Goal: Task Accomplishment & Management: Use online tool/utility

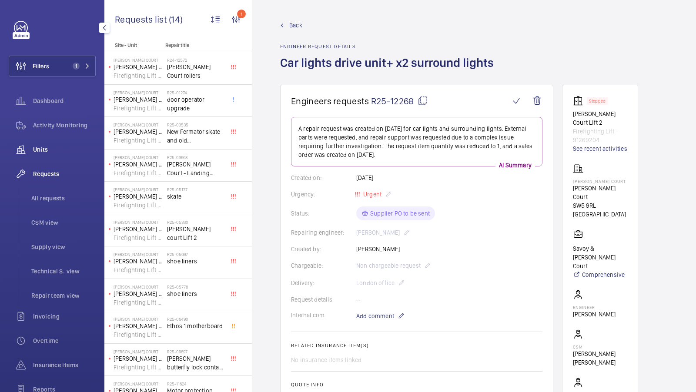
scroll to position [314, 0]
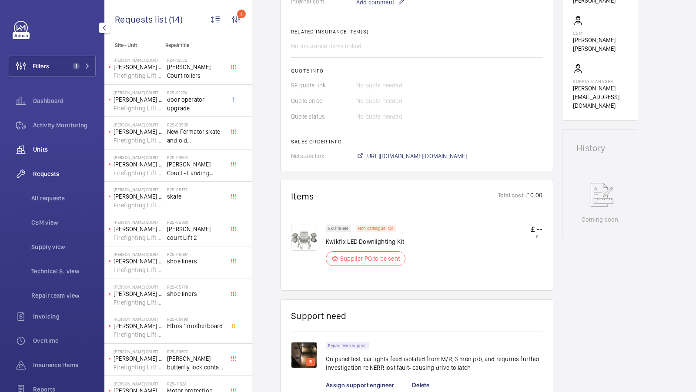
click at [37, 154] on div "Units" at bounding box center [52, 149] width 87 height 21
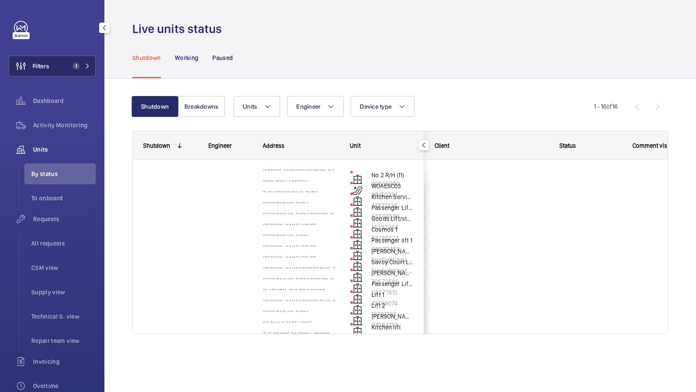
click at [75, 72] on button "Filters 1" at bounding box center [52, 66] width 87 height 21
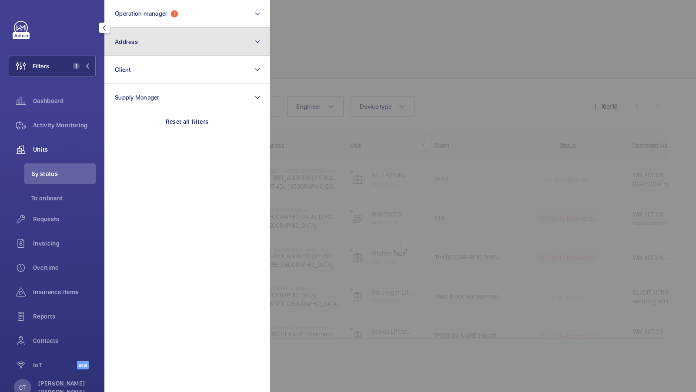
click at [172, 40] on button "Address" at bounding box center [186, 42] width 165 height 28
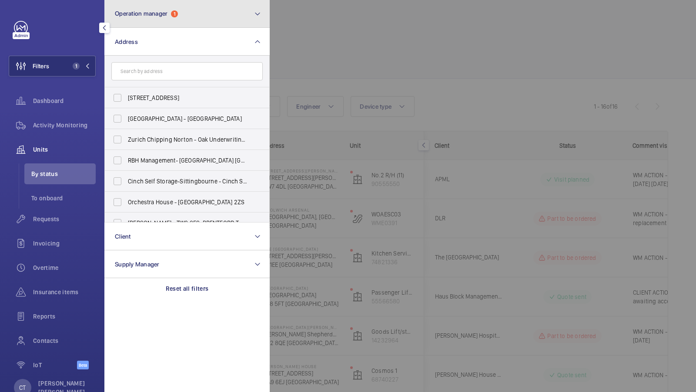
click at [239, 16] on button "Operation manager 1" at bounding box center [186, 14] width 165 height 28
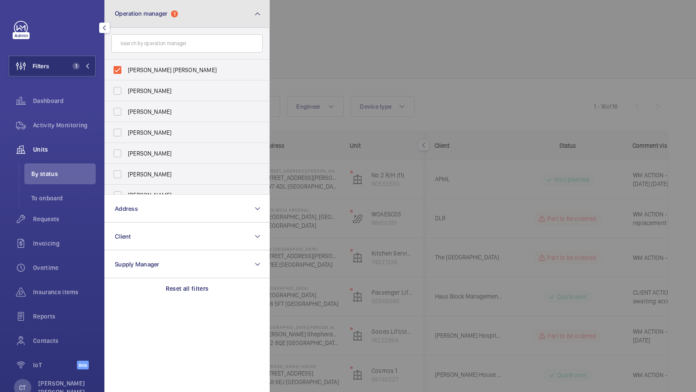
click at [228, 16] on button "Operation manager 1" at bounding box center [186, 14] width 165 height 28
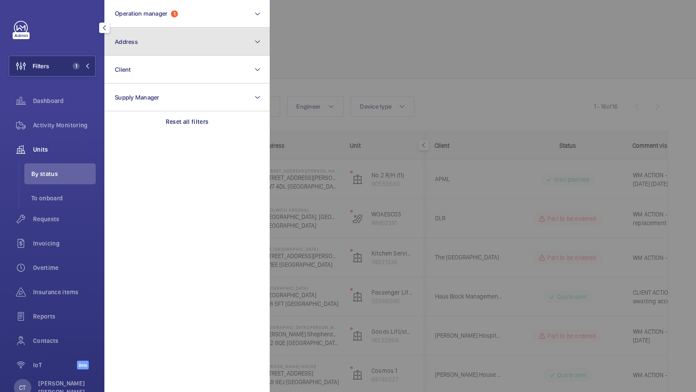
click at [182, 40] on button "Address" at bounding box center [186, 42] width 165 height 28
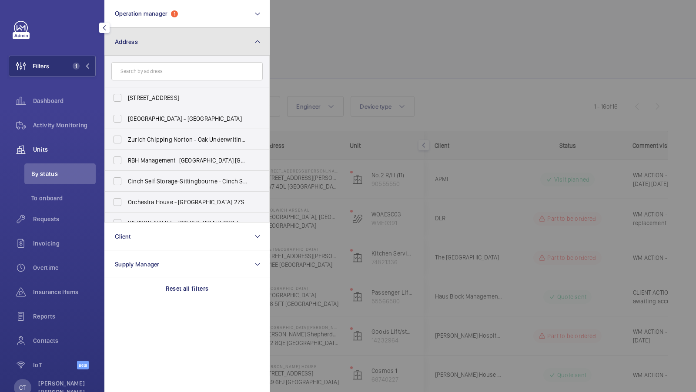
click at [177, 41] on button "Address" at bounding box center [186, 42] width 165 height 28
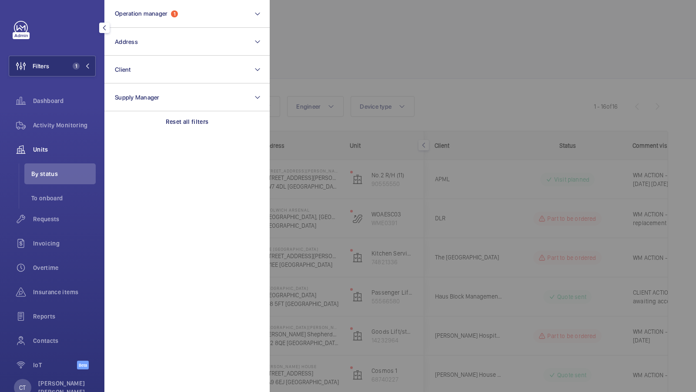
click at [69, 54] on div "Filters 1 Operation manager 1 Address Client Supply Manager Reset all filters D…" at bounding box center [52, 200] width 87 height 359
click at [76, 63] on span "1" at bounding box center [76, 66] width 7 height 7
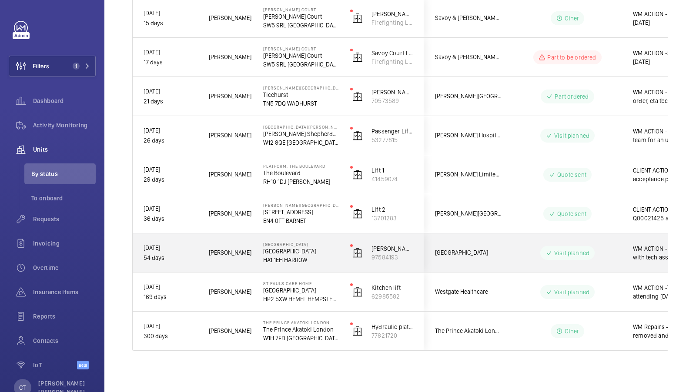
scroll to position [0, 157]
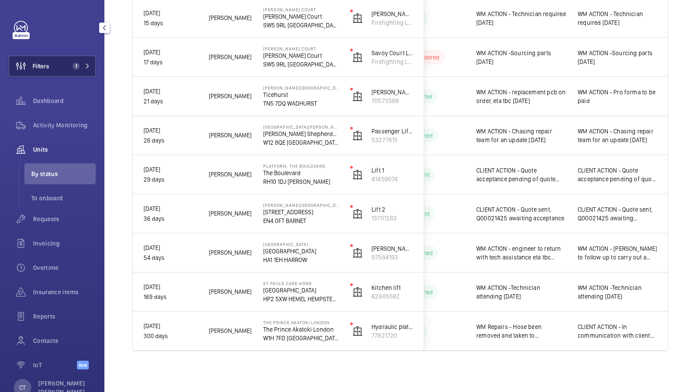
click at [82, 63] on span "1" at bounding box center [79, 66] width 21 height 7
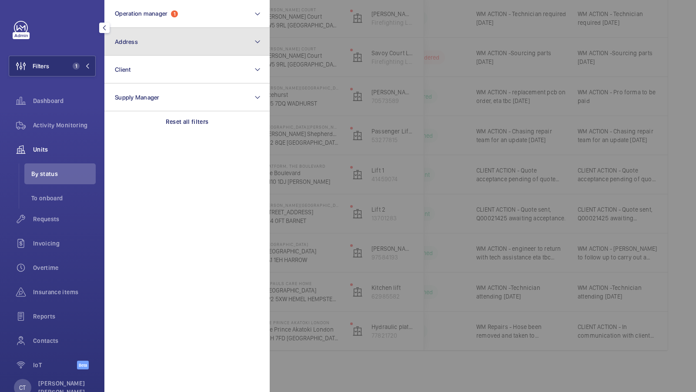
click at [185, 41] on button "Address" at bounding box center [186, 42] width 165 height 28
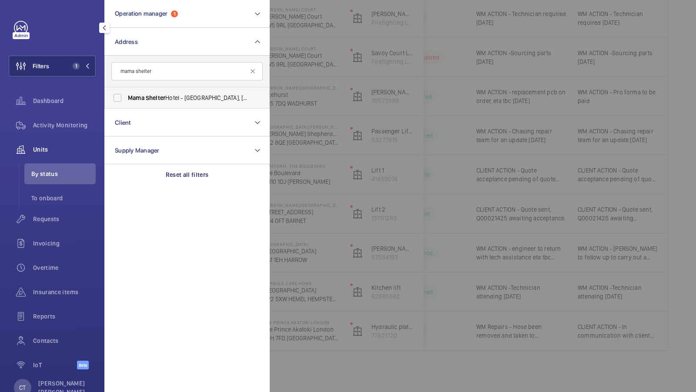
type input "mama shelter"
click at [190, 95] on span "[GEOGRAPHIC_DATA] - [GEOGRAPHIC_DATA], [GEOGRAPHIC_DATA] E2 8PP" at bounding box center [188, 98] width 120 height 9
click at [126, 95] on input "[GEOGRAPHIC_DATA] - [GEOGRAPHIC_DATA], [GEOGRAPHIC_DATA] E2 8PP" at bounding box center [117, 97] width 17 height 17
checkbox input "true"
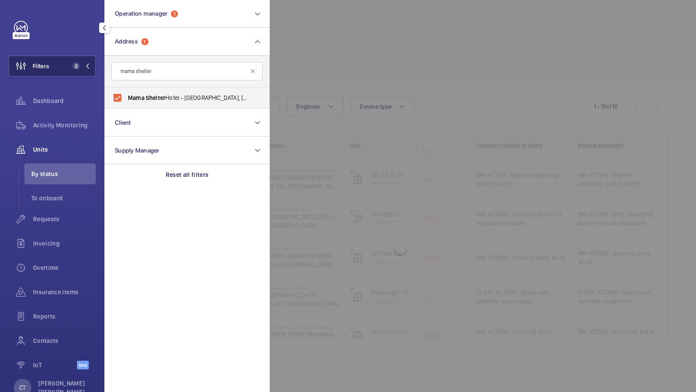
click at [76, 73] on button "Filters 2" at bounding box center [52, 66] width 87 height 21
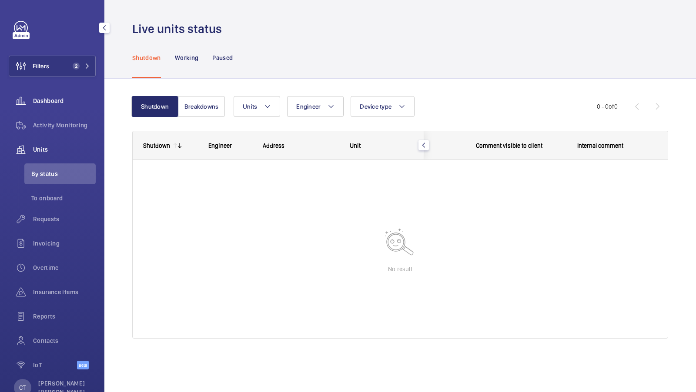
click at [49, 214] on div "Requests" at bounding box center [52, 219] width 87 height 21
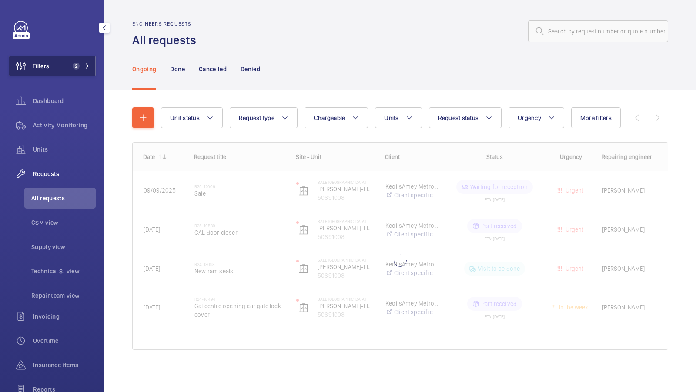
click at [66, 71] on button "Filters 2" at bounding box center [52, 66] width 87 height 21
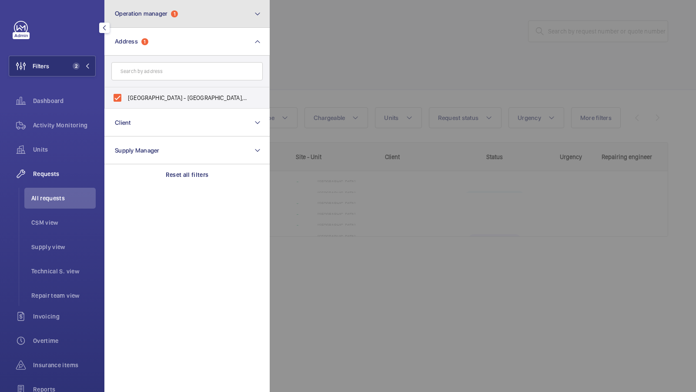
click at [191, 18] on button "Operation manager 1" at bounding box center [186, 14] width 165 height 28
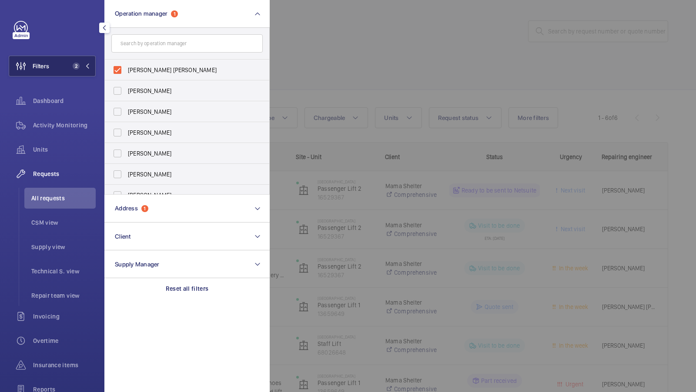
click at [72, 63] on span "2" at bounding box center [74, 66] width 10 height 7
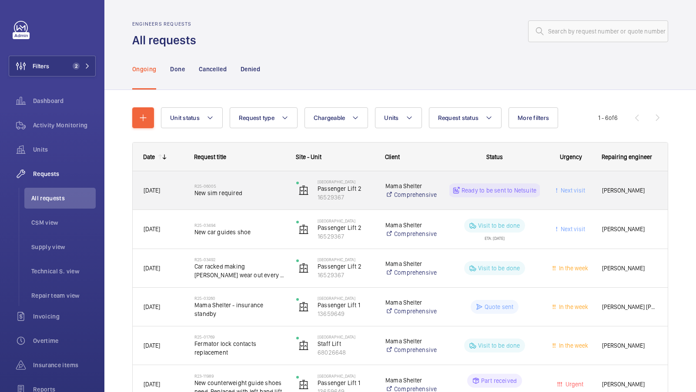
click at [259, 198] on div "R25-06005 New sim required" at bounding box center [239, 190] width 91 height 25
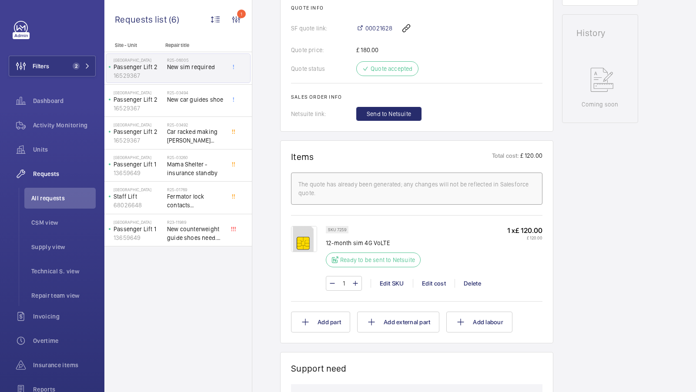
scroll to position [424, 0]
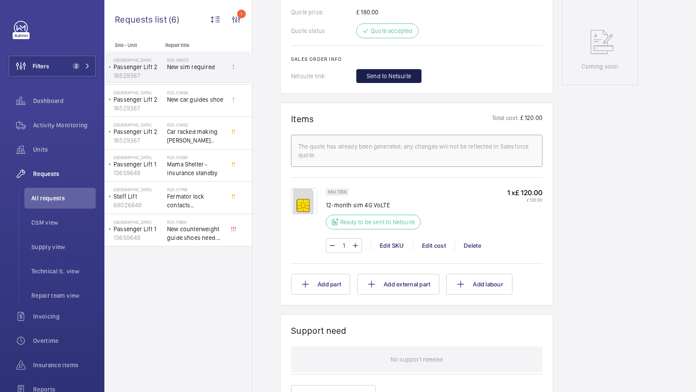
click at [382, 74] on span "Send to Netsuite" at bounding box center [389, 76] width 44 height 9
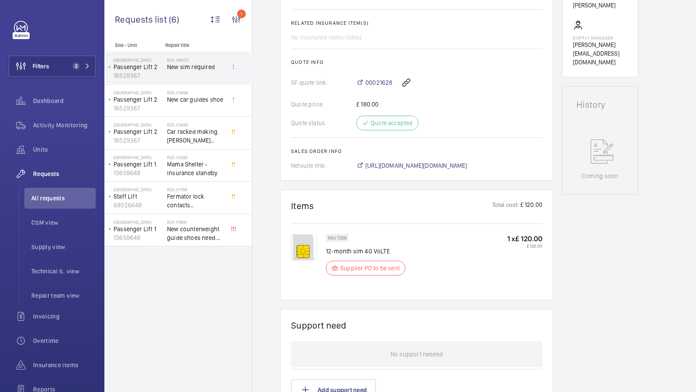
scroll to position [323, 0]
click at [455, 169] on span "[URL][DOMAIN_NAME][DOMAIN_NAME]" at bounding box center [416, 165] width 102 height 9
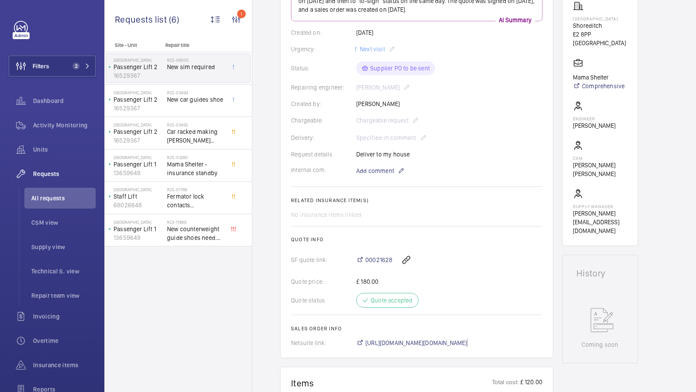
scroll to position [0, 0]
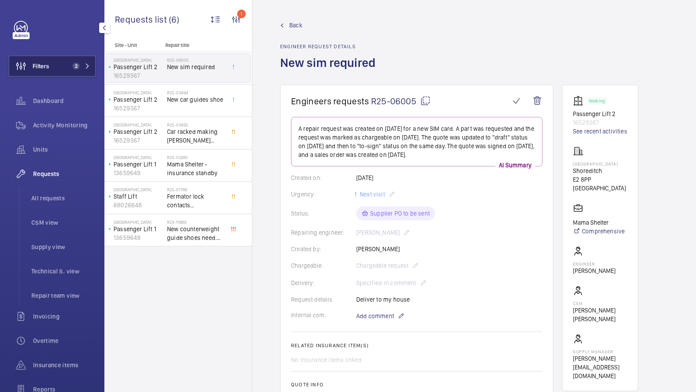
click at [82, 63] on span "2" at bounding box center [79, 66] width 21 height 7
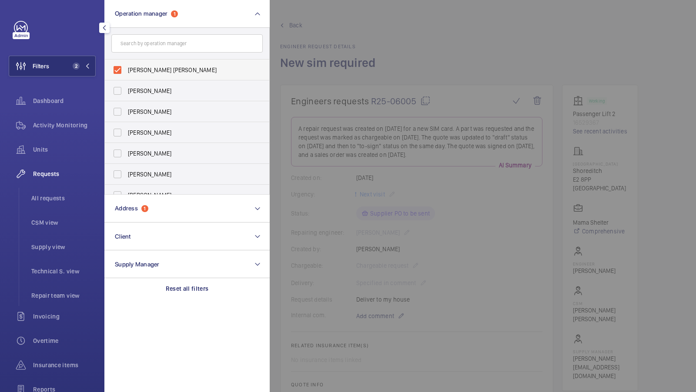
click at [158, 70] on span "[PERSON_NAME] [PERSON_NAME]" at bounding box center [188, 70] width 120 height 9
click at [126, 70] on input "[PERSON_NAME] [PERSON_NAME]" at bounding box center [117, 69] width 17 height 17
click at [158, 70] on span "[PERSON_NAME] [PERSON_NAME]" at bounding box center [188, 70] width 120 height 9
click at [126, 70] on input "[PERSON_NAME] [PERSON_NAME]" at bounding box center [117, 69] width 17 height 17
checkbox input "true"
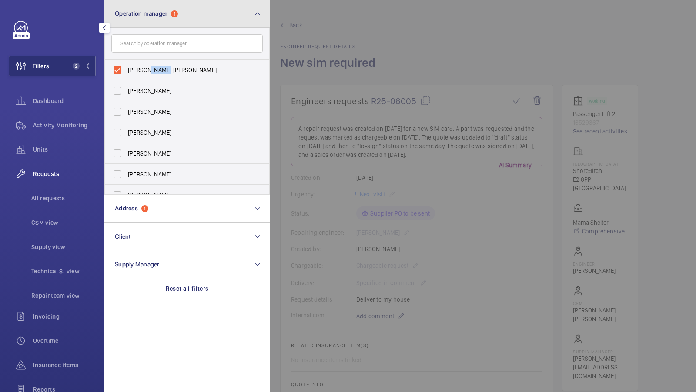
click at [178, 21] on button "Operation manager 1" at bounding box center [186, 14] width 165 height 28
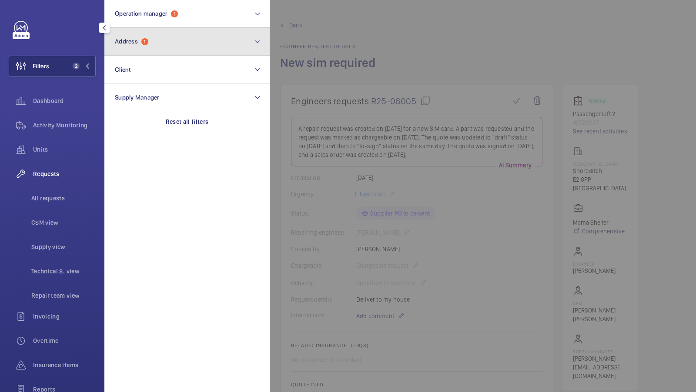
click at [156, 54] on button "Address 1" at bounding box center [186, 42] width 165 height 28
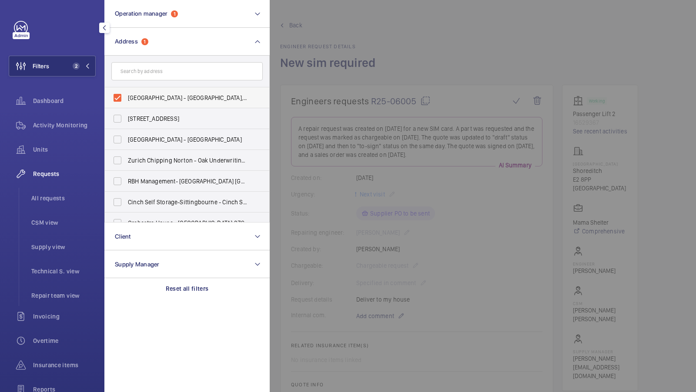
click at [141, 94] on span "[GEOGRAPHIC_DATA] - [GEOGRAPHIC_DATA], [GEOGRAPHIC_DATA] E2 8PP" at bounding box center [188, 98] width 120 height 9
click at [126, 94] on input "[GEOGRAPHIC_DATA] - [GEOGRAPHIC_DATA], [GEOGRAPHIC_DATA] E2 8PP" at bounding box center [117, 97] width 17 height 17
checkbox input "false"
click at [158, 70] on input "text" at bounding box center [186, 71] width 151 height 18
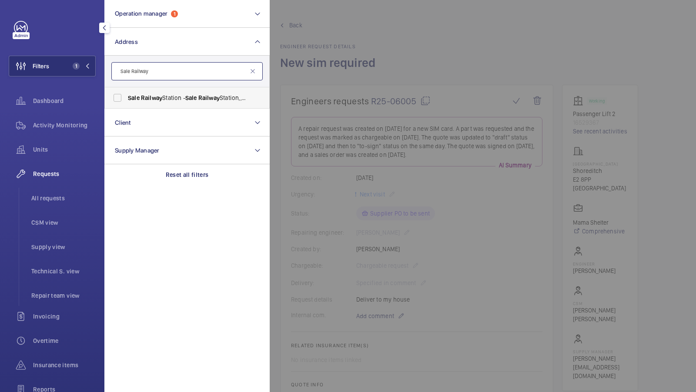
type input "Sale Railway"
click at [155, 96] on span "Railway" at bounding box center [151, 97] width 21 height 7
click at [126, 96] on input "Sale Railway Station - [GEOGRAPHIC_DATA],, SALE M33 7XY" at bounding box center [117, 97] width 17 height 17
checkbox input "true"
click at [77, 68] on span "2" at bounding box center [76, 66] width 7 height 7
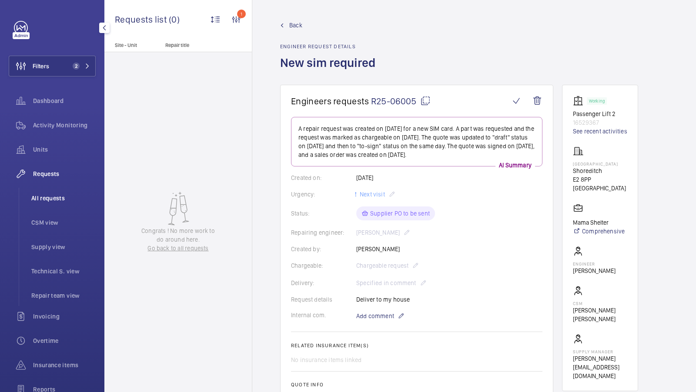
click at [48, 194] on span "All requests" at bounding box center [63, 198] width 64 height 9
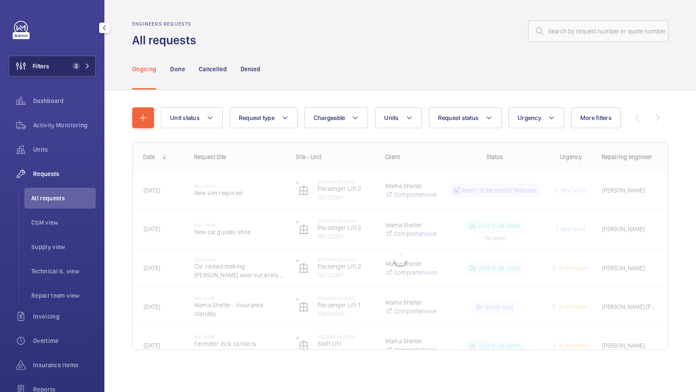
click at [79, 67] on span "2" at bounding box center [74, 66] width 10 height 7
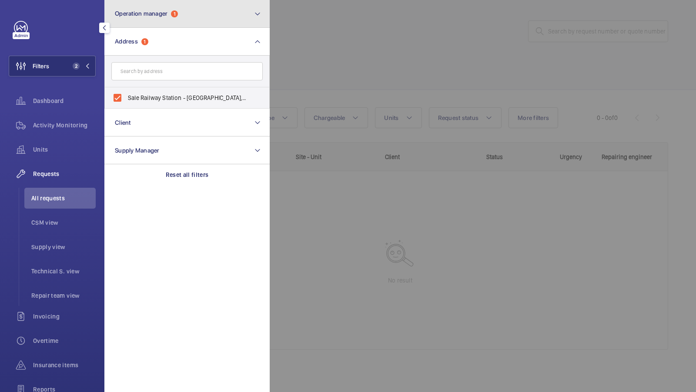
click at [175, 16] on button "Operation manager 1" at bounding box center [186, 14] width 165 height 28
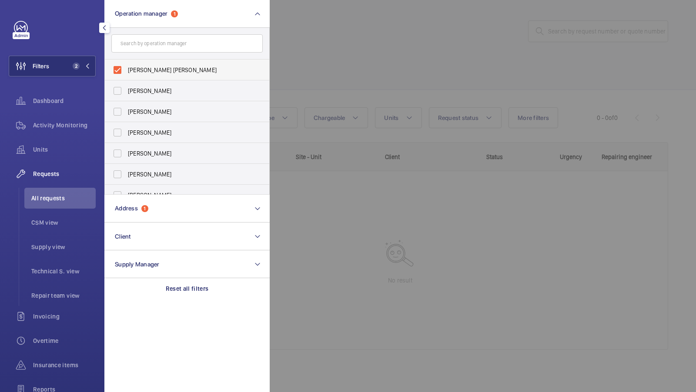
click at [147, 73] on span "[PERSON_NAME] [PERSON_NAME]" at bounding box center [188, 70] width 120 height 9
click at [126, 73] on input "[PERSON_NAME] [PERSON_NAME]" at bounding box center [117, 69] width 17 height 17
checkbox input "false"
click at [70, 72] on button "Filters 1" at bounding box center [52, 66] width 87 height 21
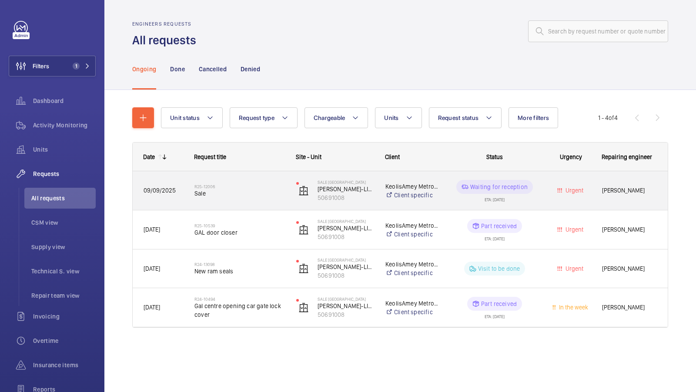
click at [257, 193] on span "Sale" at bounding box center [239, 193] width 91 height 9
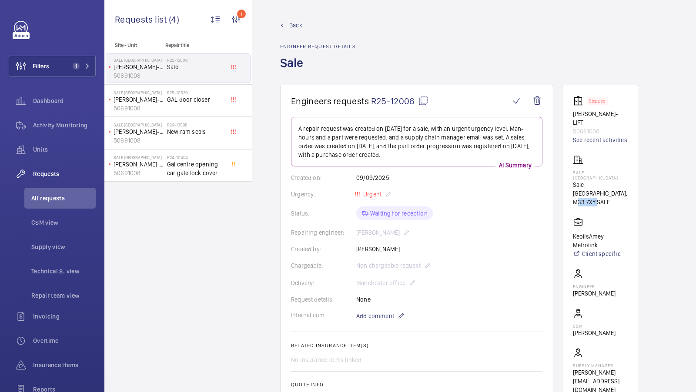
drag, startPoint x: 573, startPoint y: 179, endPoint x: 593, endPoint y: 180, distance: 20.9
click at [593, 198] on p "M33 7XY SALE" at bounding box center [600, 202] width 54 height 9
click at [597, 193] on wm-front-card-body "Stopped [PERSON_NAME]-LIFT 50691008 See recent activities Sale Railway Station …" at bounding box center [600, 245] width 54 height 299
drag, startPoint x: 594, startPoint y: 180, endPoint x: 575, endPoint y: 180, distance: 19.6
click at [575, 198] on p "M33 7XY SALE" at bounding box center [600, 202] width 54 height 9
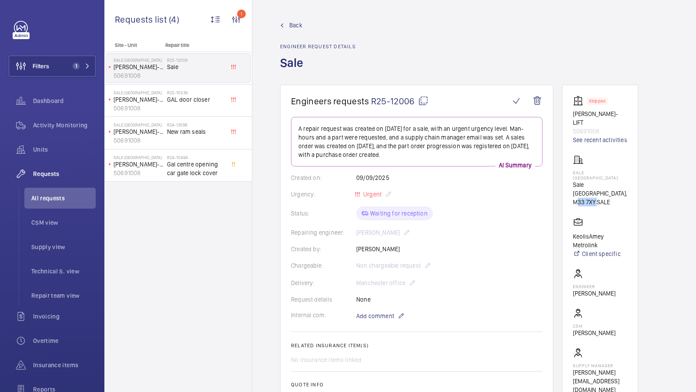
copy p "M33 7XY"
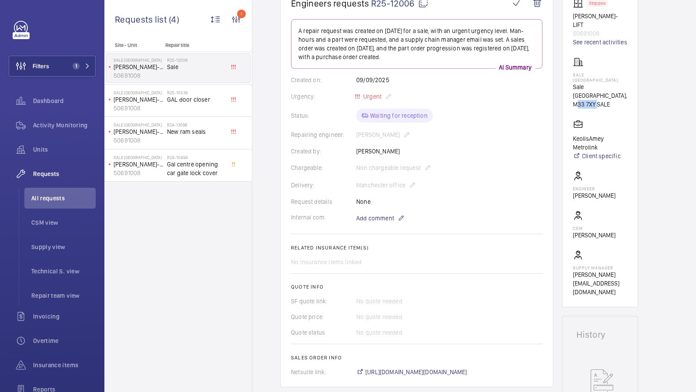
scroll to position [97, 0]
click at [60, 80] on div "Filters 1 Dashboard Activity Monitoring Units Requests All requests CSM view Su…" at bounding box center [52, 237] width 87 height 432
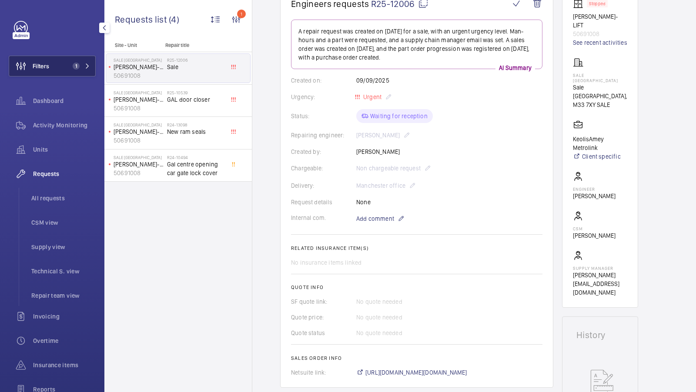
click at [88, 60] on button "Filters 1" at bounding box center [52, 66] width 87 height 21
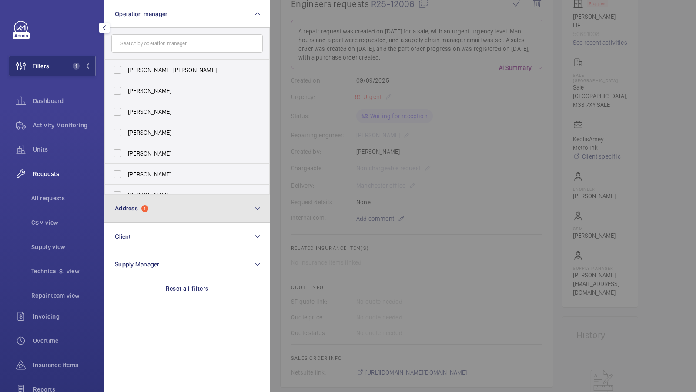
click at [144, 205] on span "Address 1" at bounding box center [132, 208] width 34 height 7
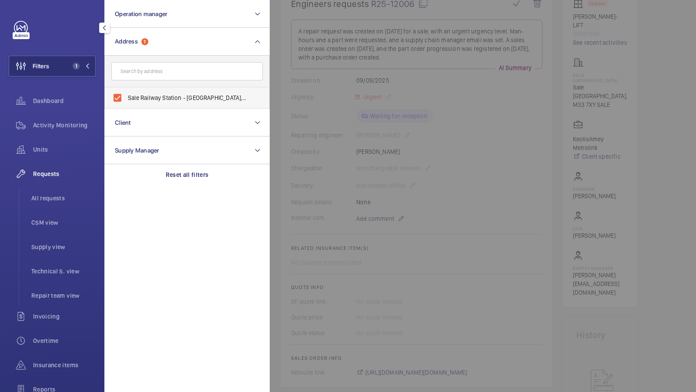
click at [156, 94] on span "Sale Railway Station - [GEOGRAPHIC_DATA],, SALE M33 7XY" at bounding box center [188, 98] width 120 height 9
click at [126, 94] on input "Sale Railway Station - [GEOGRAPHIC_DATA],, SALE M33 7XY" at bounding box center [117, 97] width 17 height 17
checkbox input "false"
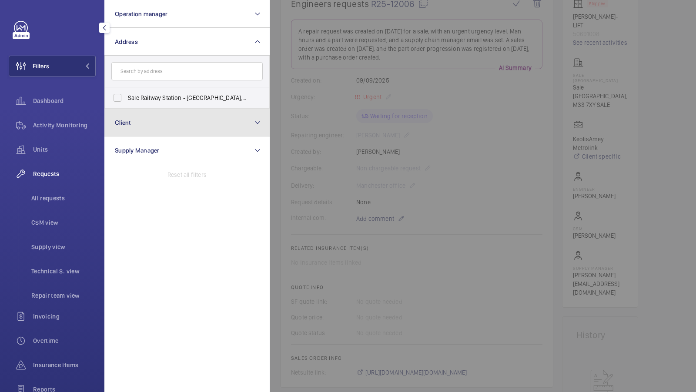
click at [146, 120] on button "Client" at bounding box center [186, 123] width 165 height 28
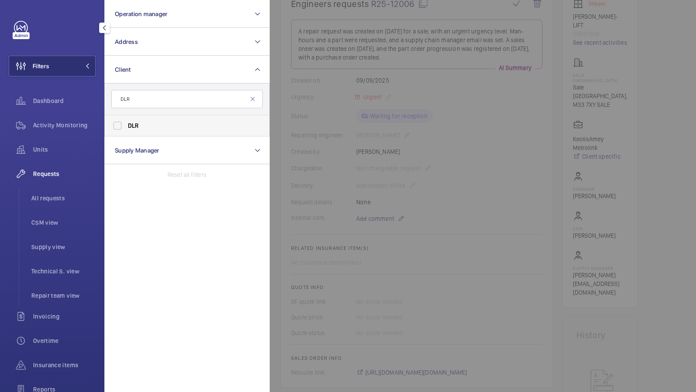
type input "DLR"
click at [145, 127] on span "DLR" at bounding box center [188, 125] width 120 height 9
click at [126, 127] on input "DLR" at bounding box center [117, 125] width 17 height 17
checkbox input "true"
click at [84, 70] on button "Filters 1" at bounding box center [52, 66] width 87 height 21
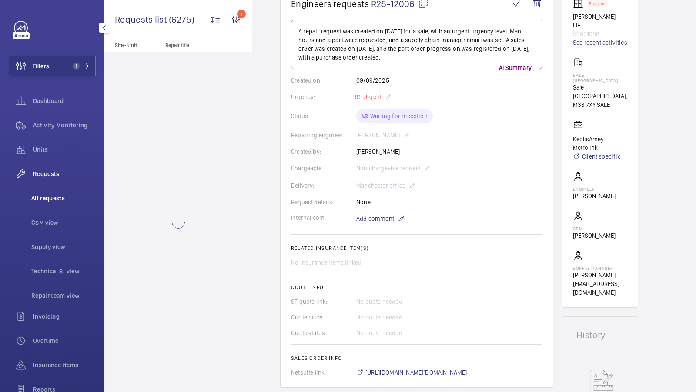
click at [62, 190] on li "All requests" at bounding box center [59, 198] width 71 height 21
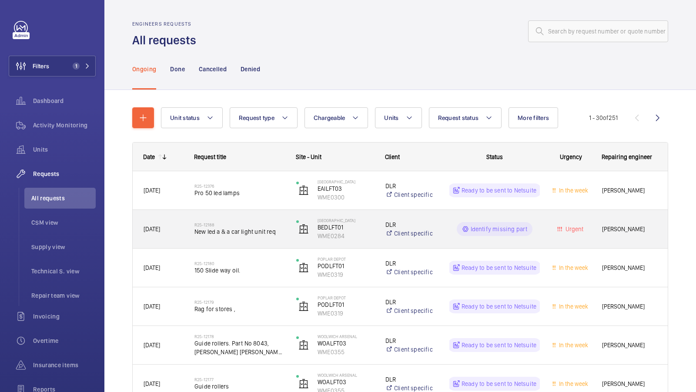
click at [259, 237] on div "R25-12188 New led a & a car light unit req" at bounding box center [239, 229] width 91 height 25
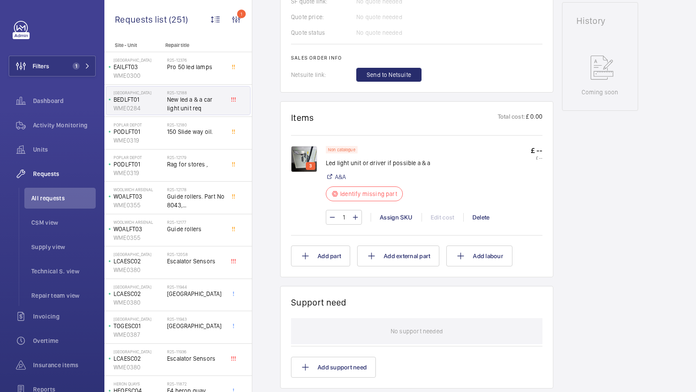
scroll to position [402, 0]
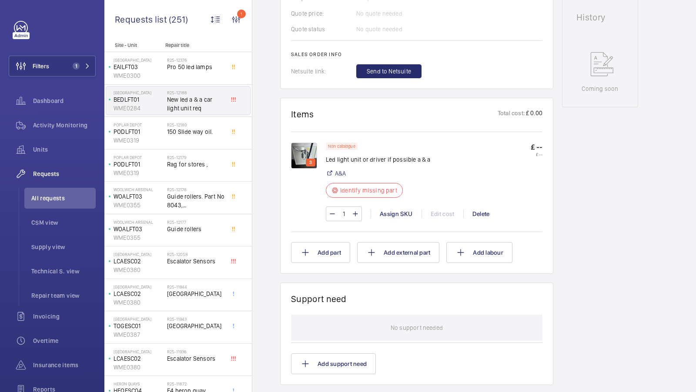
click at [302, 143] on img at bounding box center [304, 156] width 26 height 26
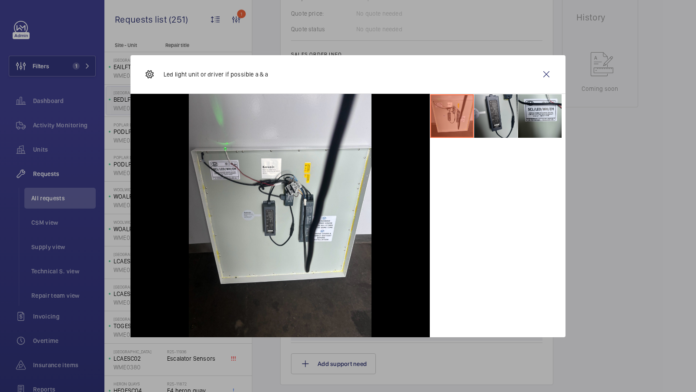
click at [493, 122] on li at bounding box center [496, 116] width 44 height 44
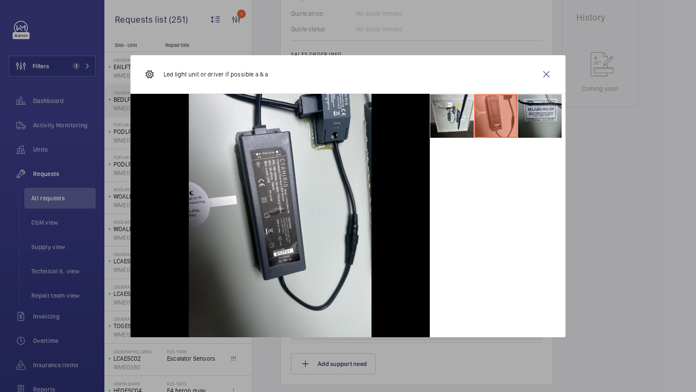
click at [534, 125] on li at bounding box center [540, 116] width 44 height 44
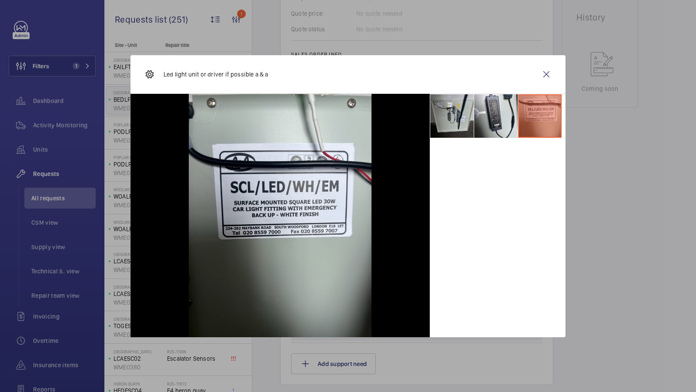
click at [453, 128] on li at bounding box center [452, 116] width 44 height 44
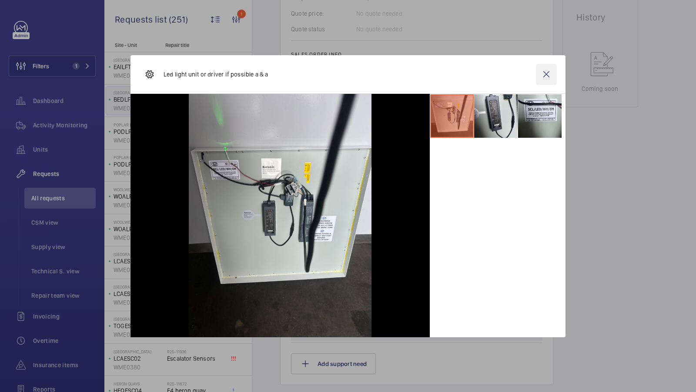
click at [545, 75] on wm-front-icon-button at bounding box center [546, 74] width 21 height 21
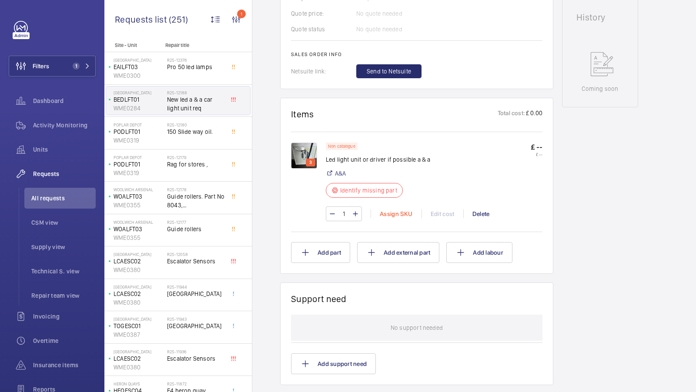
click at [392, 218] on div "Assign SKU" at bounding box center [396, 214] width 51 height 9
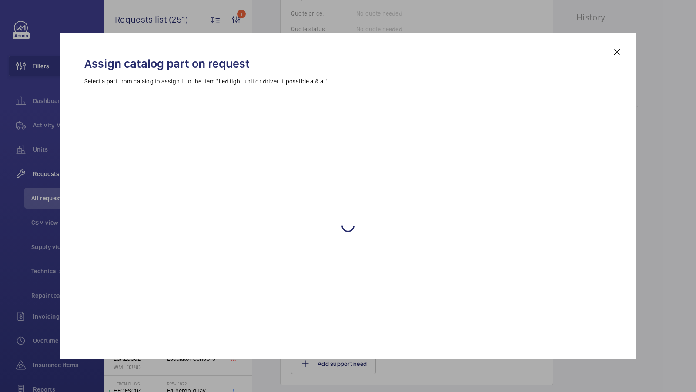
scroll to position [385, 0]
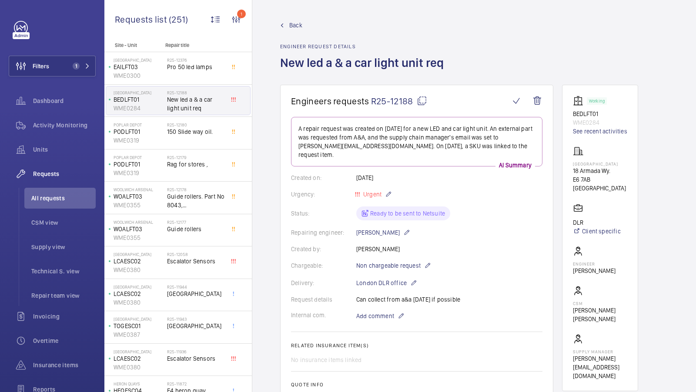
click at [384, 117] on div "Assign catalog part on request Select a part from catalog to assign it to the i…" at bounding box center [348, 202] width 439 height 250
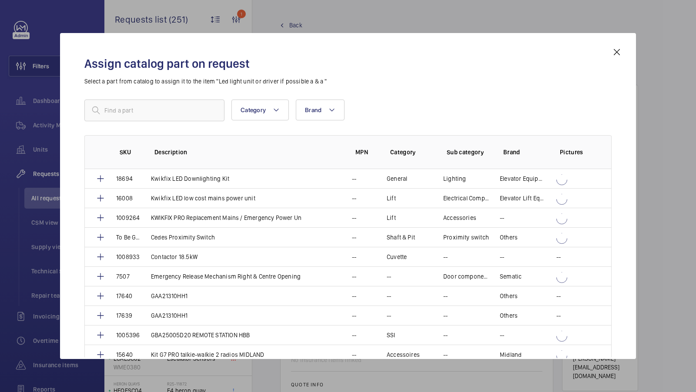
scroll to position [474, 0]
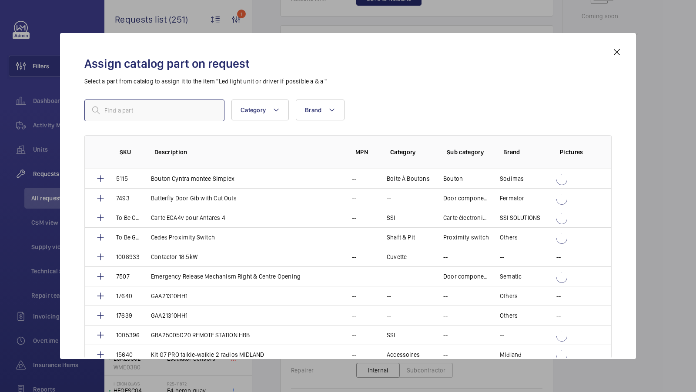
click at [141, 114] on input "text" at bounding box center [154, 111] width 140 height 22
type input "car light panel"
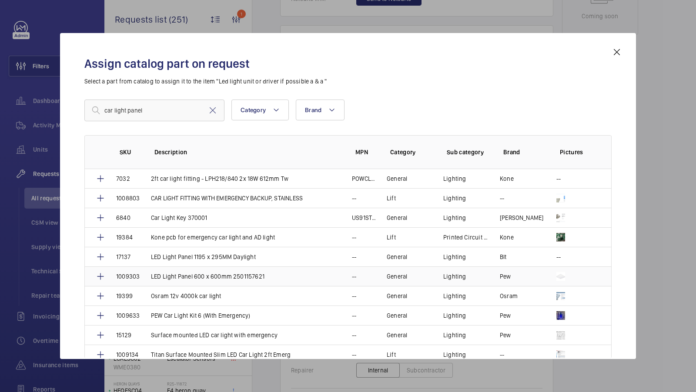
click at [282, 274] on td "LED Light Panel 600 x 600mm 2501157621" at bounding box center [241, 277] width 201 height 20
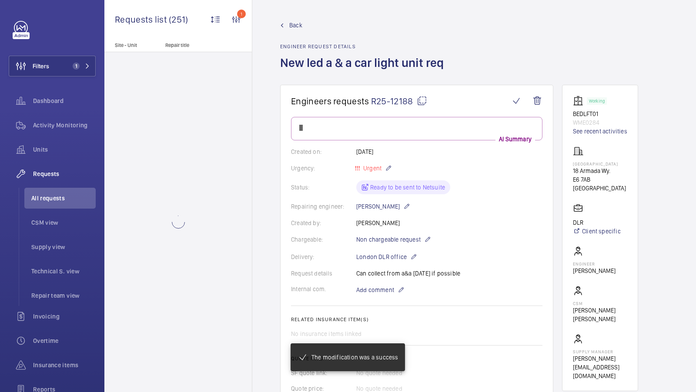
click at [504, 225] on wm-front-card-body "AI Summary Created on: [DATE] Urgency: Urgent Status: Ready to be sent to Netsu…" at bounding box center [416, 285] width 251 height 337
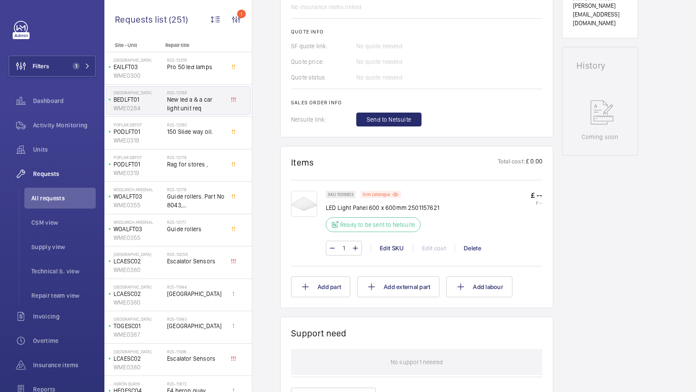
scroll to position [360, 0]
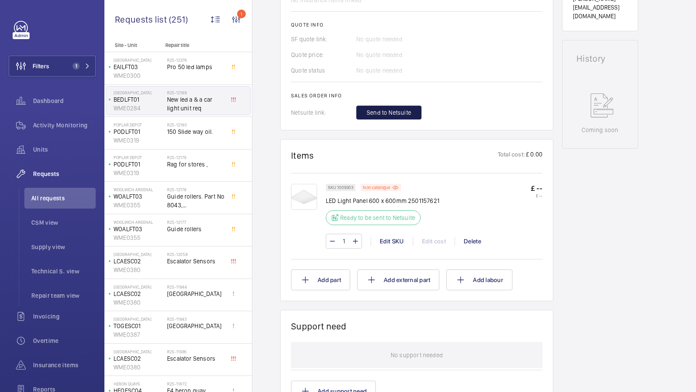
click at [382, 113] on span "Send to Netsuite" at bounding box center [389, 112] width 44 height 9
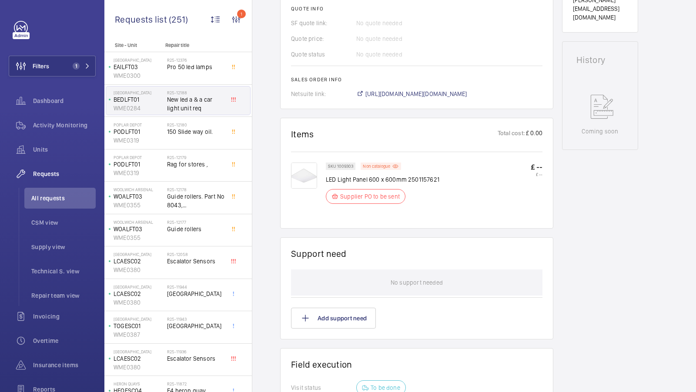
scroll to position [368, 0]
click at [467, 94] on span "[URL][DOMAIN_NAME][DOMAIN_NAME]" at bounding box center [416, 94] width 102 height 9
